Goal: Download file/media

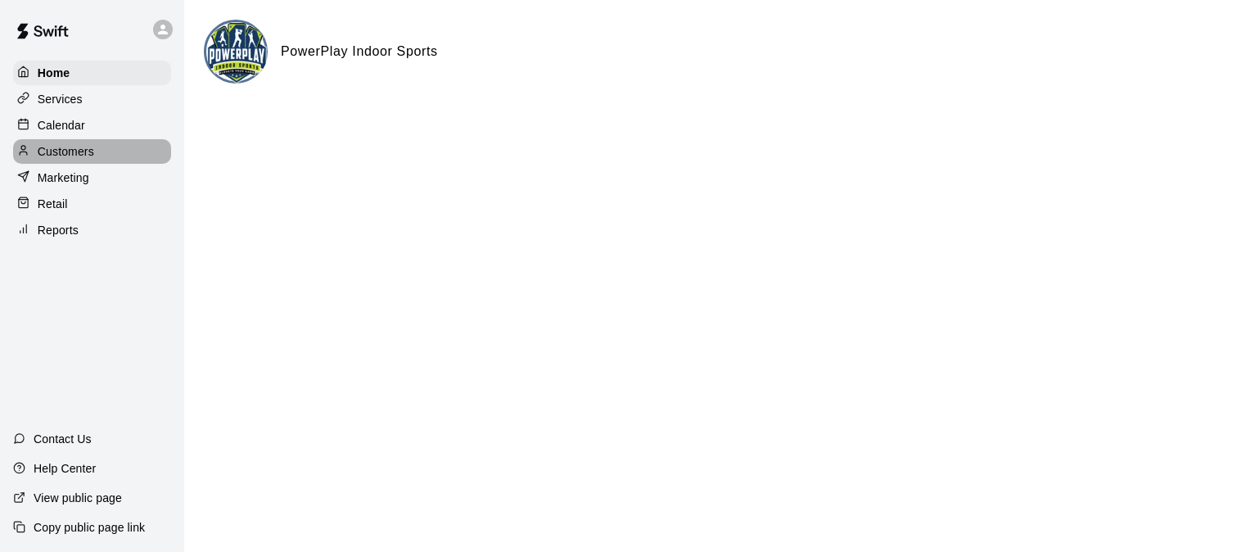
click at [85, 153] on p "Customers" at bounding box center [66, 151] width 56 height 16
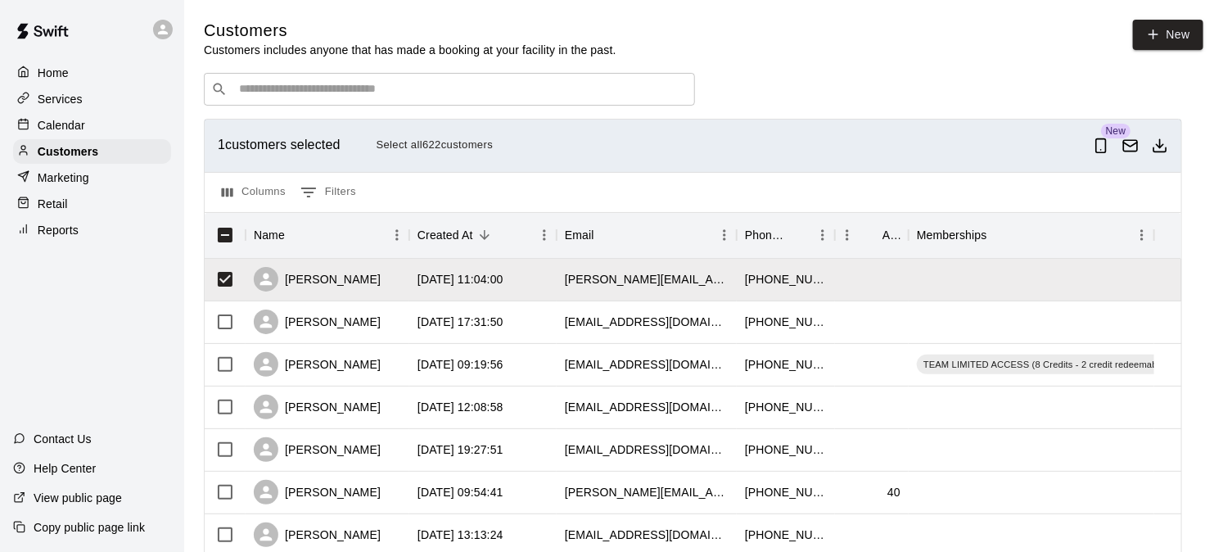
click at [1100, 147] on polyline "Download as csv" at bounding box center [1160, 145] width 7 height 3
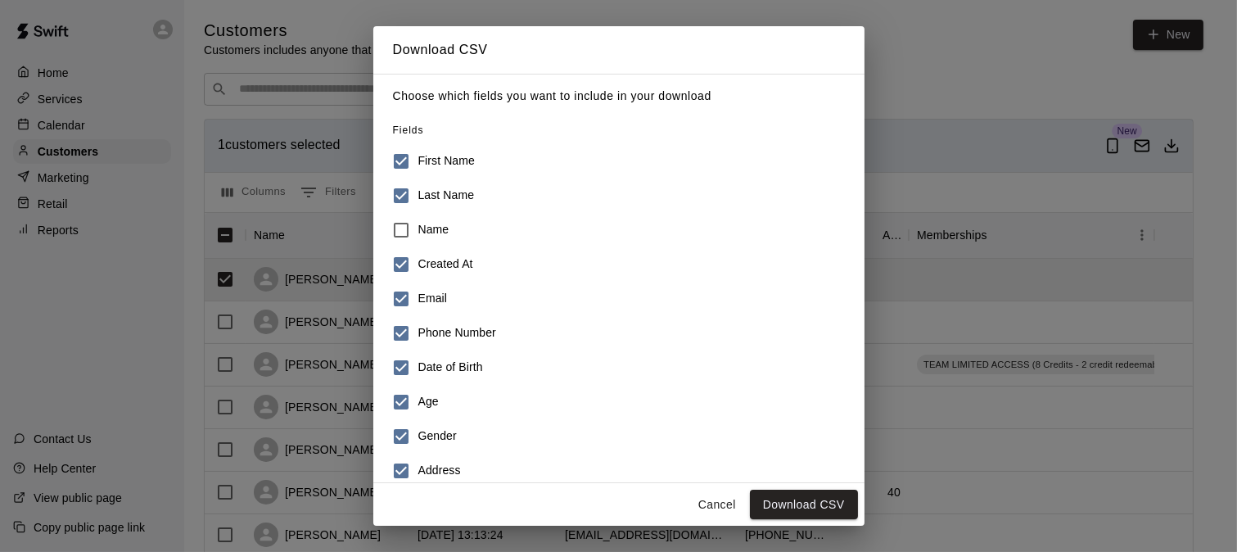
click at [437, 266] on h6 "Created At" at bounding box center [445, 264] width 55 height 18
click at [436, 356] on label "Date of Birth" at bounding box center [608, 367] width 448 height 34
click at [429, 391] on label "Age" at bounding box center [608, 402] width 448 height 34
drag, startPoint x: 432, startPoint y: 422, endPoint x: 432, endPoint y: 437, distance: 15.6
click at [432, 423] on label "Gender" at bounding box center [608, 436] width 448 height 34
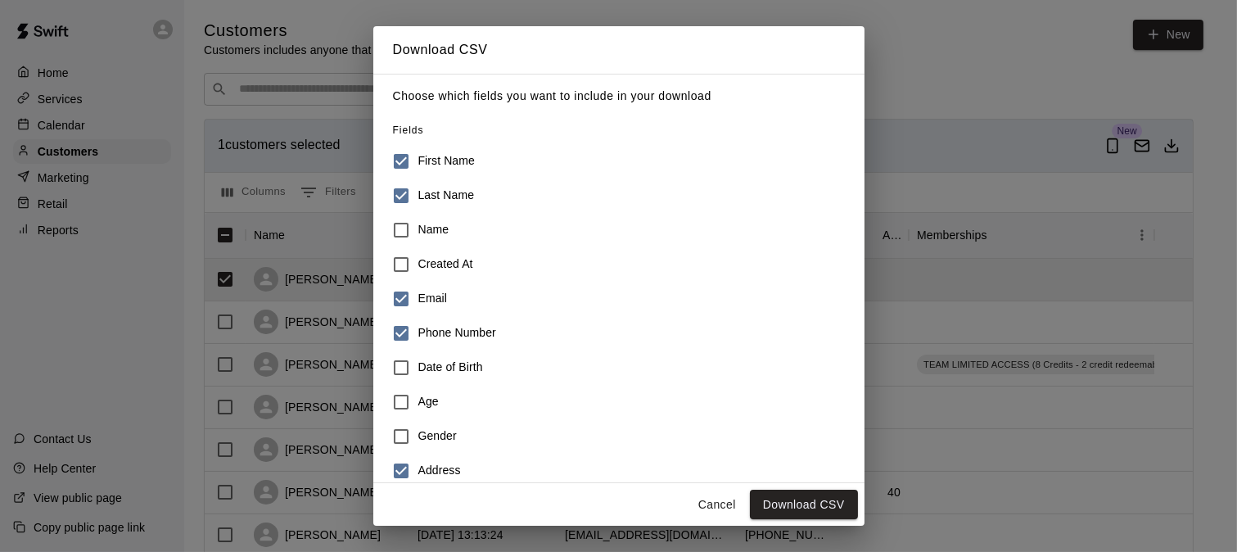
click at [432, 455] on label "Address" at bounding box center [608, 471] width 448 height 34
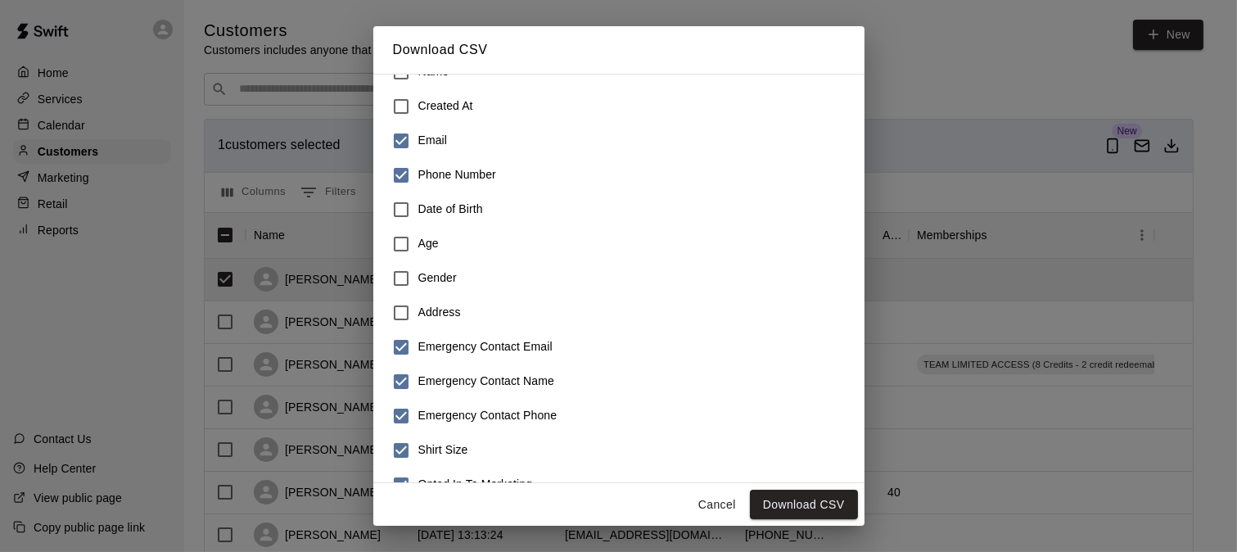
scroll to position [259, 0]
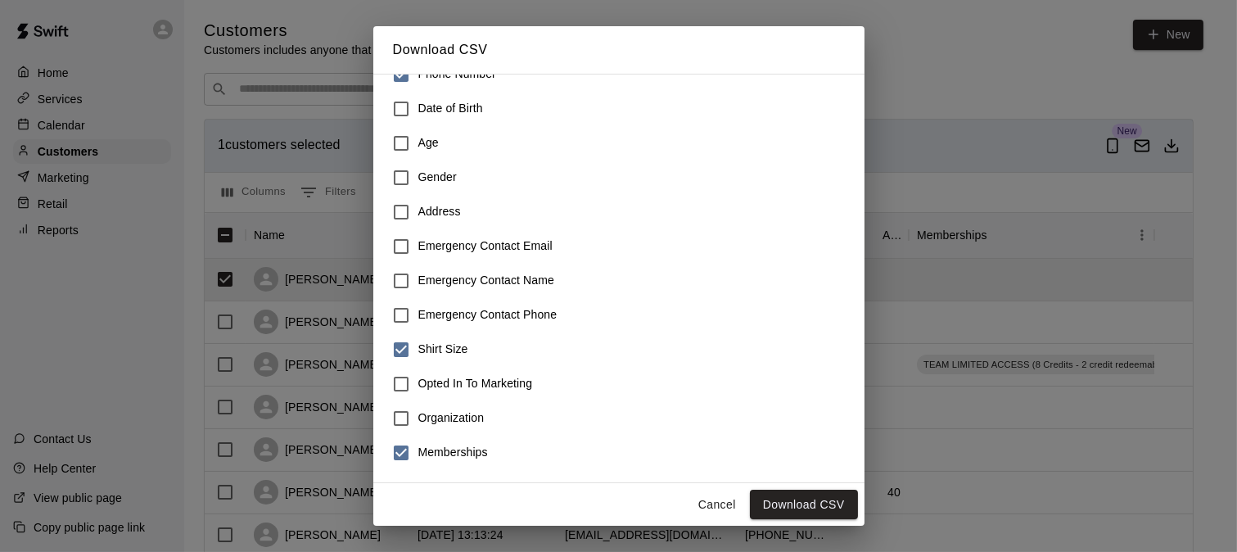
click at [431, 324] on label "Emergency Contact Phone" at bounding box center [608, 315] width 448 height 34
click at [432, 345] on h6 "Shirt Size" at bounding box center [443, 350] width 50 height 18
click at [438, 310] on h6 "Emergency Contact Phone" at bounding box center [487, 315] width 139 height 18
click at [435, 463] on label "Memberships" at bounding box center [608, 453] width 448 height 34
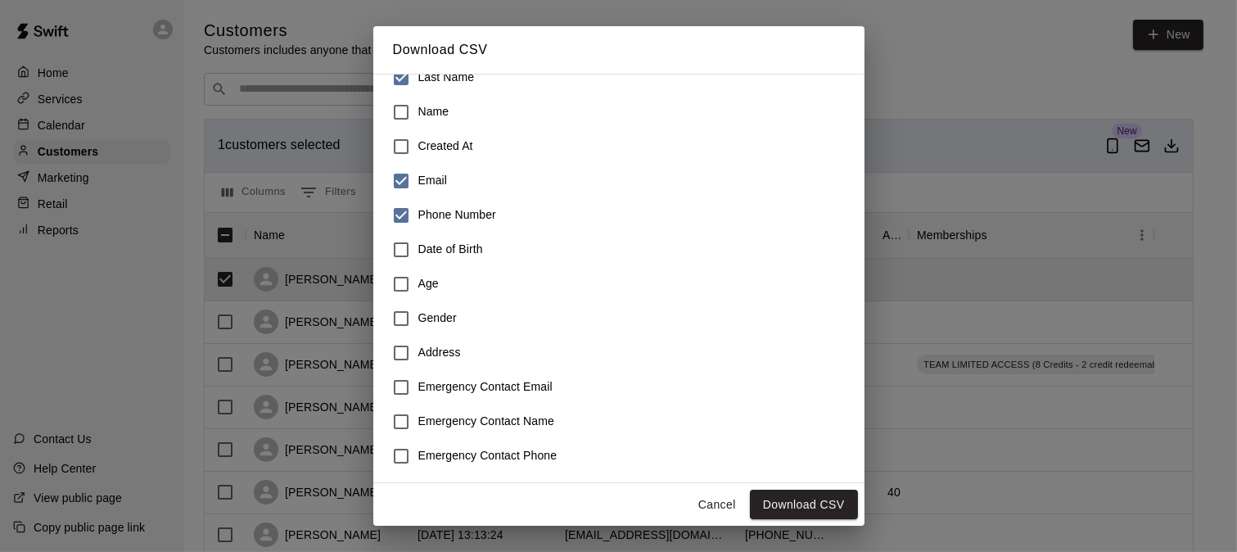
scroll to position [0, 0]
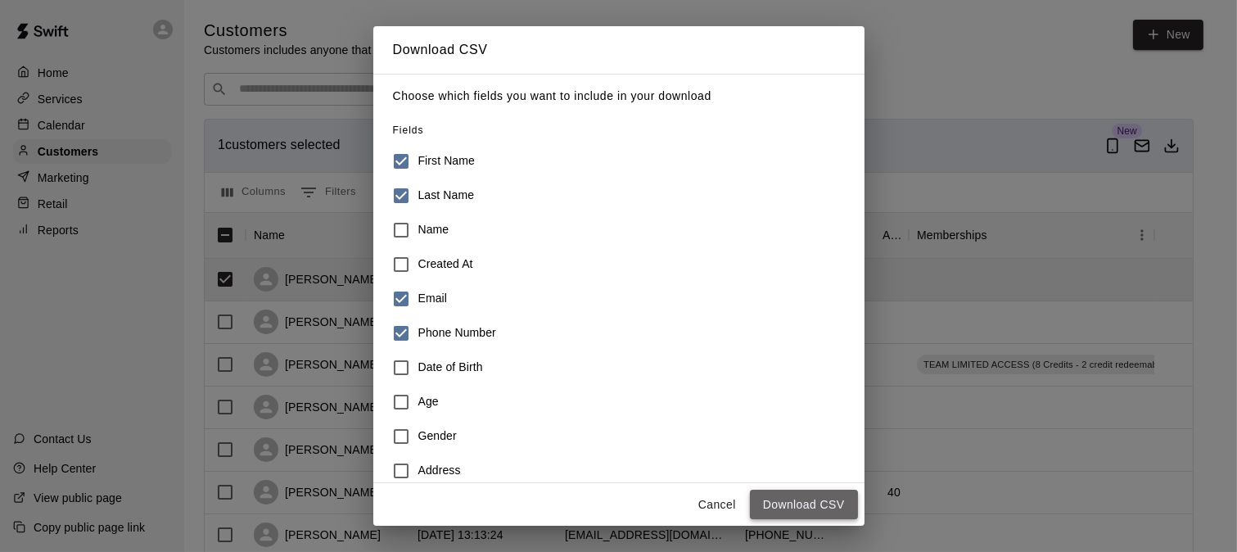
click at [789, 496] on button "Download CSV" at bounding box center [804, 505] width 108 height 30
click at [1098, 53] on div "Download CSV Choose which fields you want to include in your download Fields Fi…" at bounding box center [618, 276] width 1237 height 552
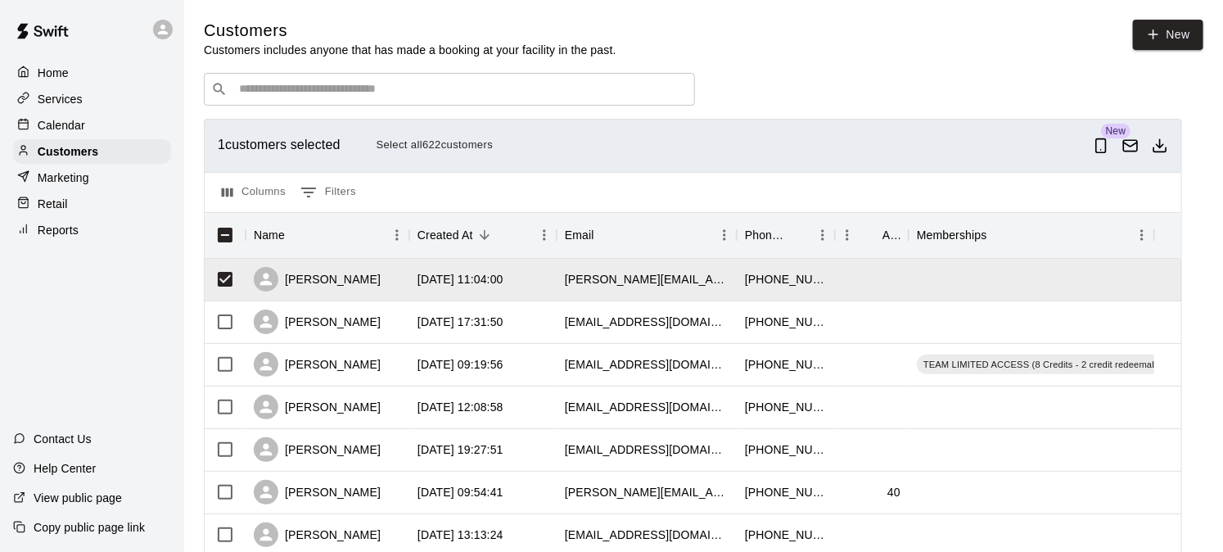
click at [158, 30] on icon at bounding box center [163, 29] width 15 height 15
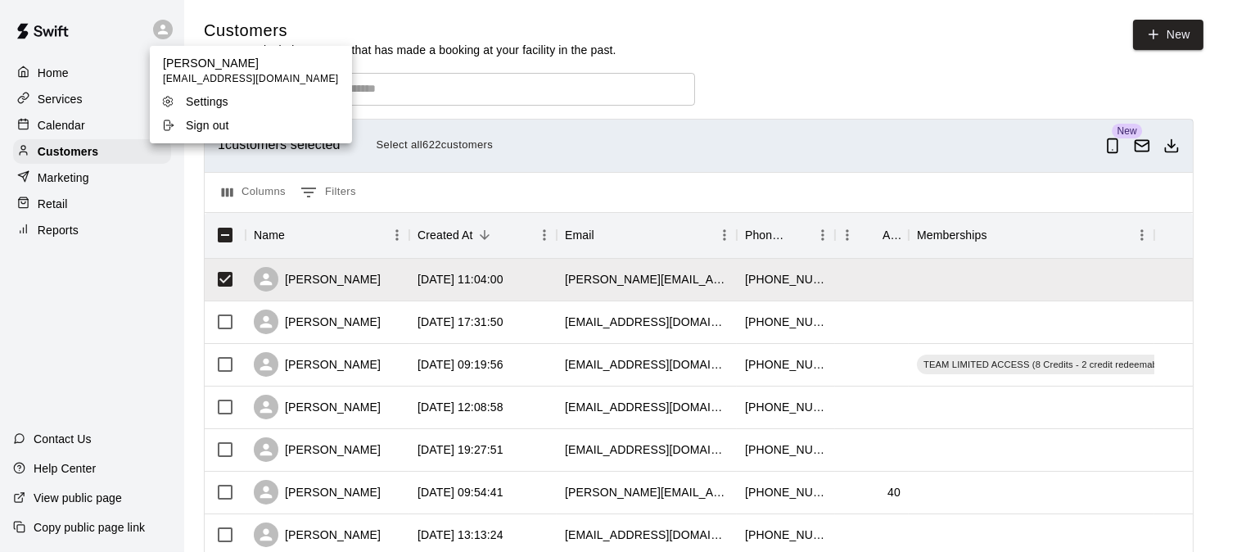
click at [242, 135] on li "Sign out" at bounding box center [251, 125] width 202 height 23
